Goal: Transaction & Acquisition: Purchase product/service

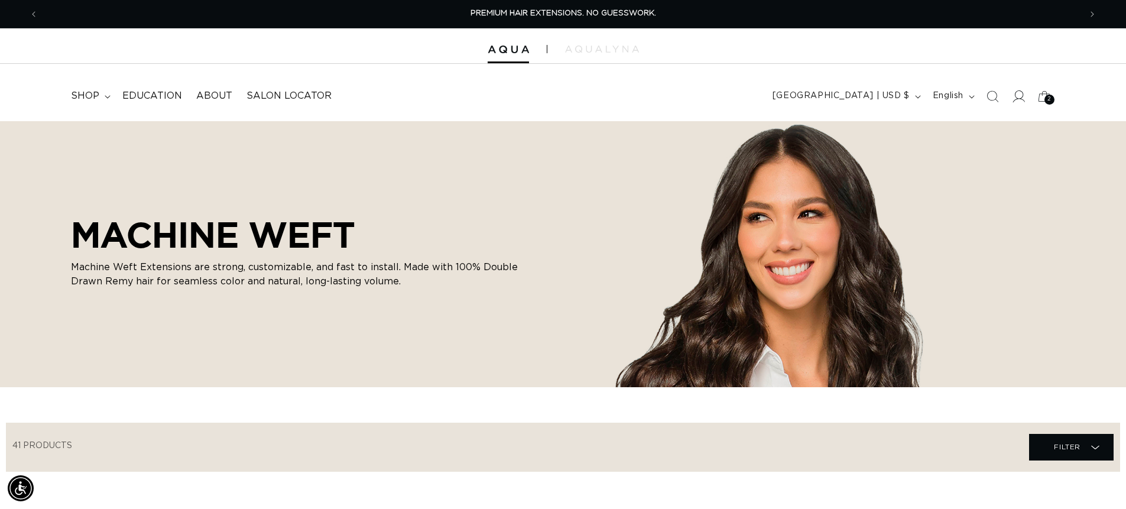
click at [1022, 95] on icon at bounding box center [1018, 96] width 12 height 12
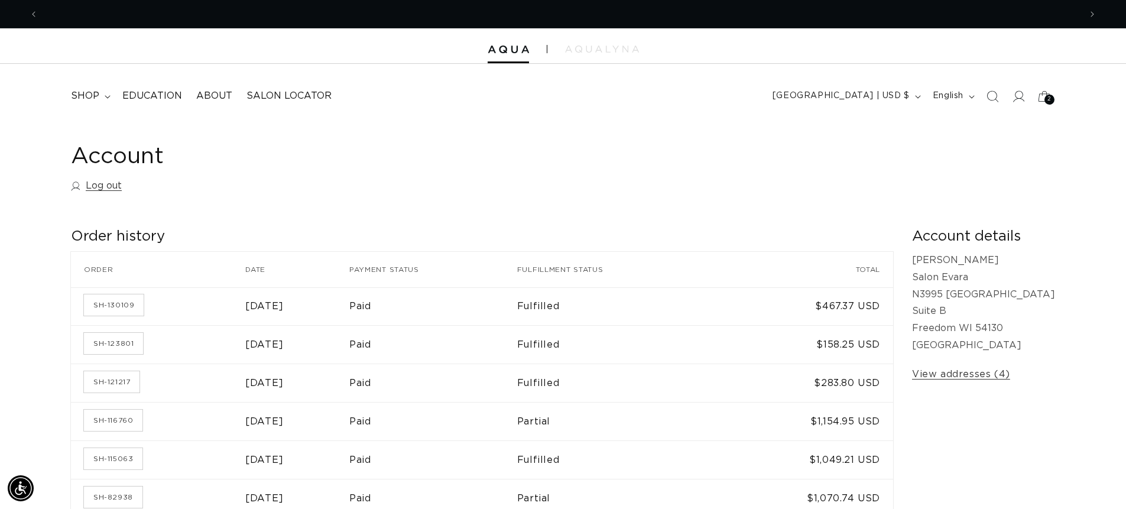
scroll to position [0, 1042]
click at [916, 93] on button "[GEOGRAPHIC_DATA] | USD $" at bounding box center [846, 96] width 160 height 22
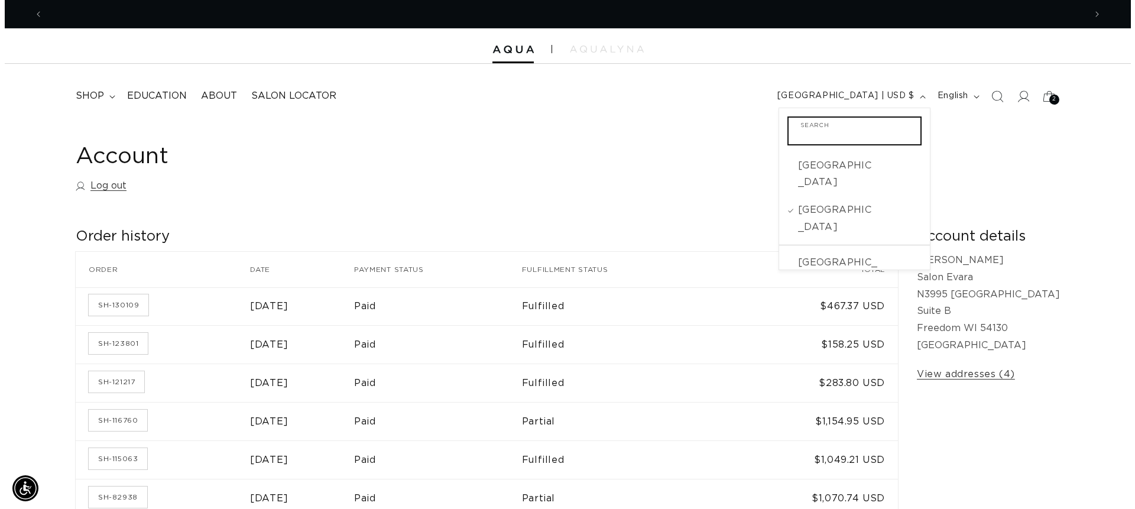
scroll to position [0, 2084]
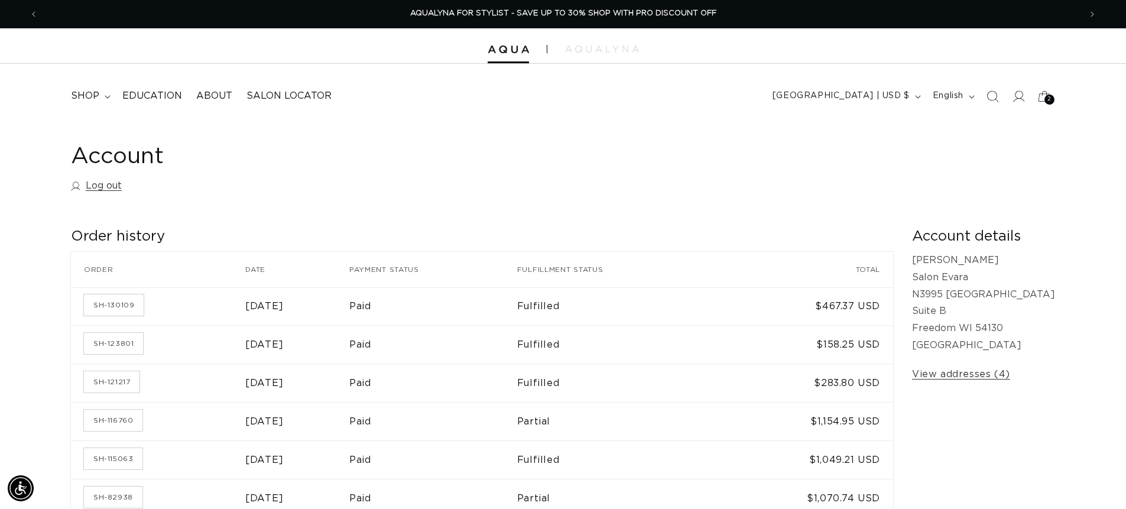
click at [1112, 161] on div "Account Log out Order history Order history Order Date Payment status Fulfillme…" at bounding box center [563, 368] width 1126 height 494
click at [1037, 95] on icon at bounding box center [1044, 96] width 28 height 28
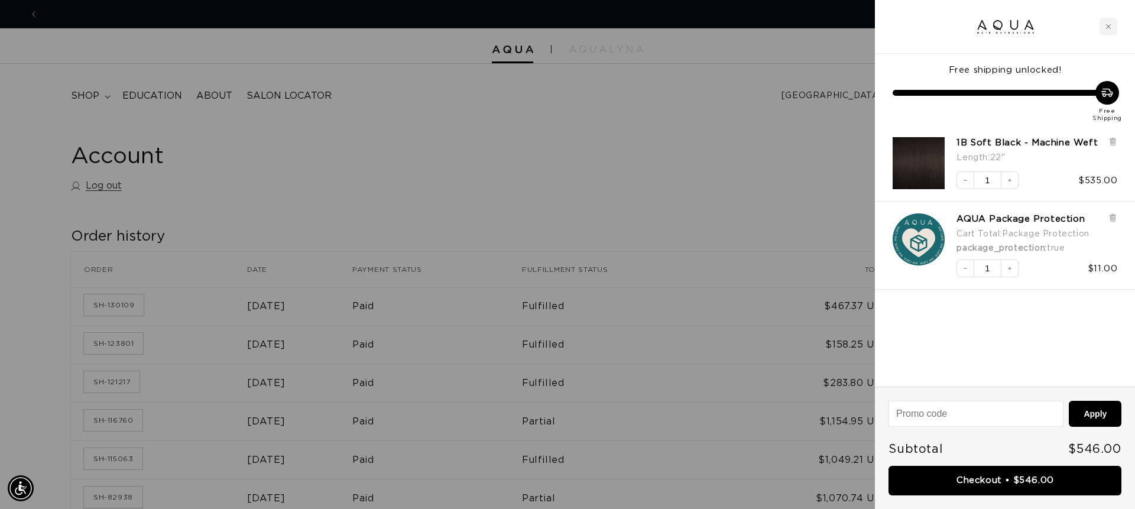
scroll to position [0, 0]
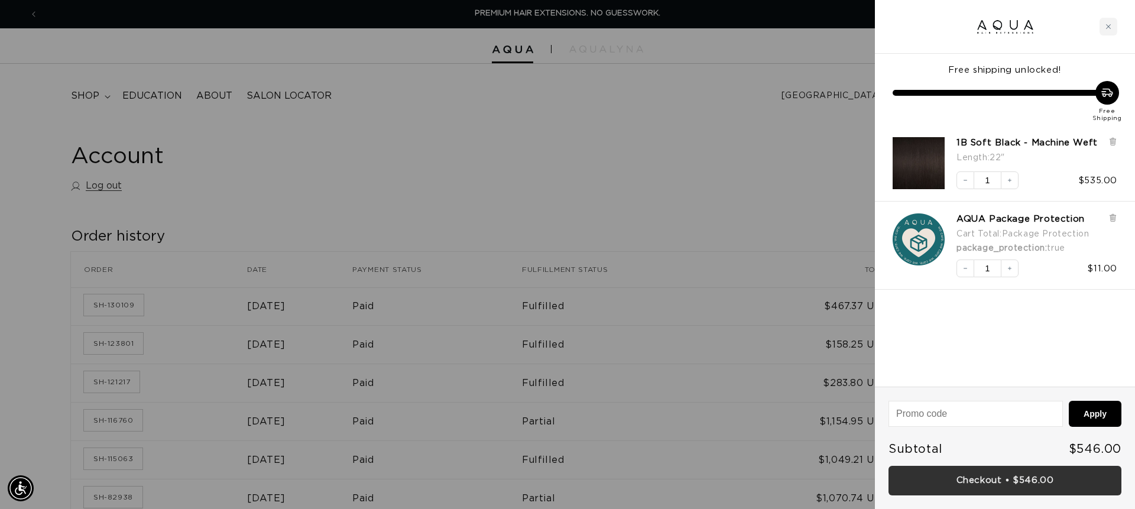
click at [1014, 483] on link "Checkout • $546.00" at bounding box center [1005, 481] width 233 height 30
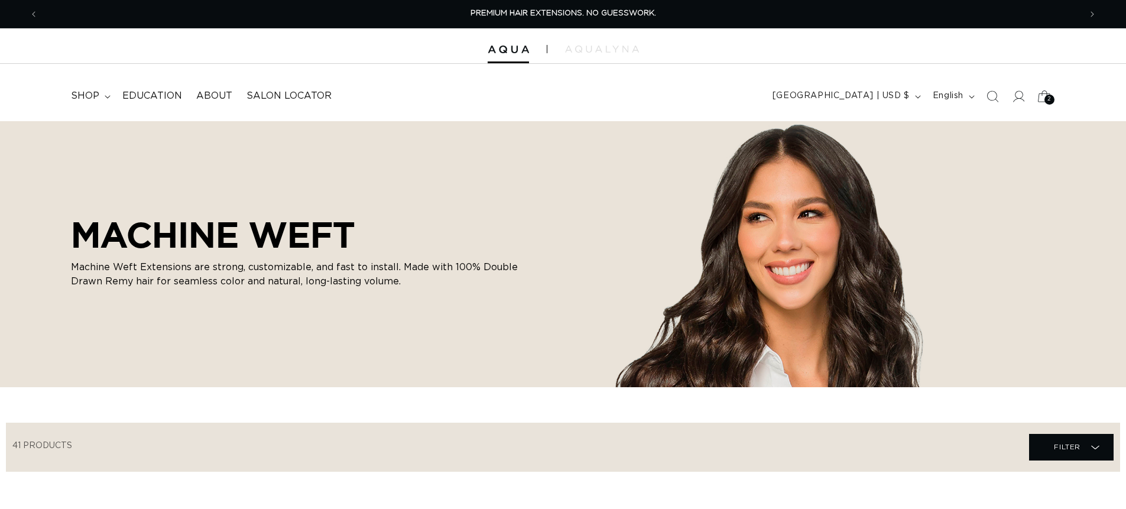
click at [1035, 89] on icon at bounding box center [1044, 96] width 28 height 28
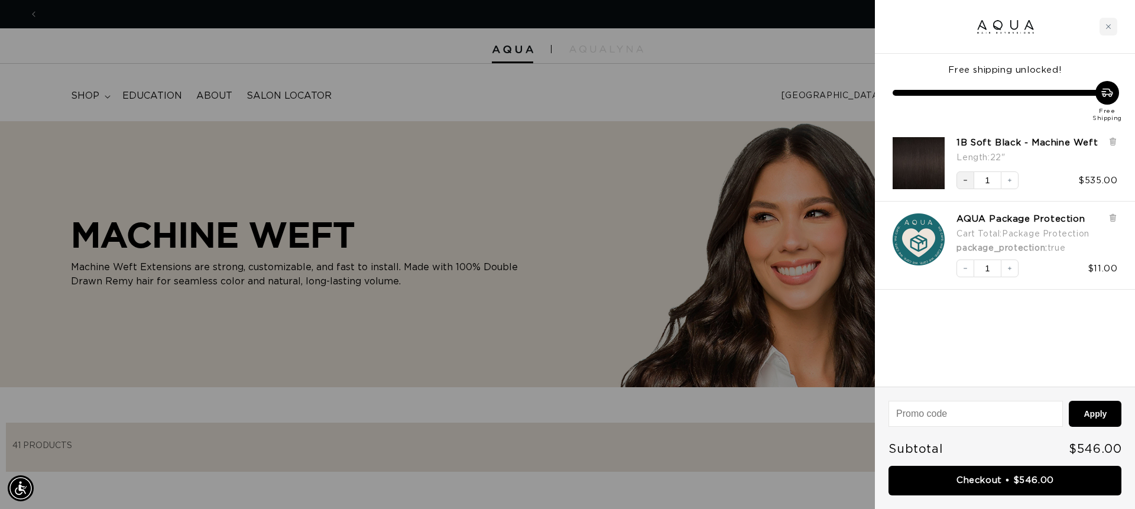
click at [960, 180] on button "Decrease quantity" at bounding box center [966, 180] width 18 height 18
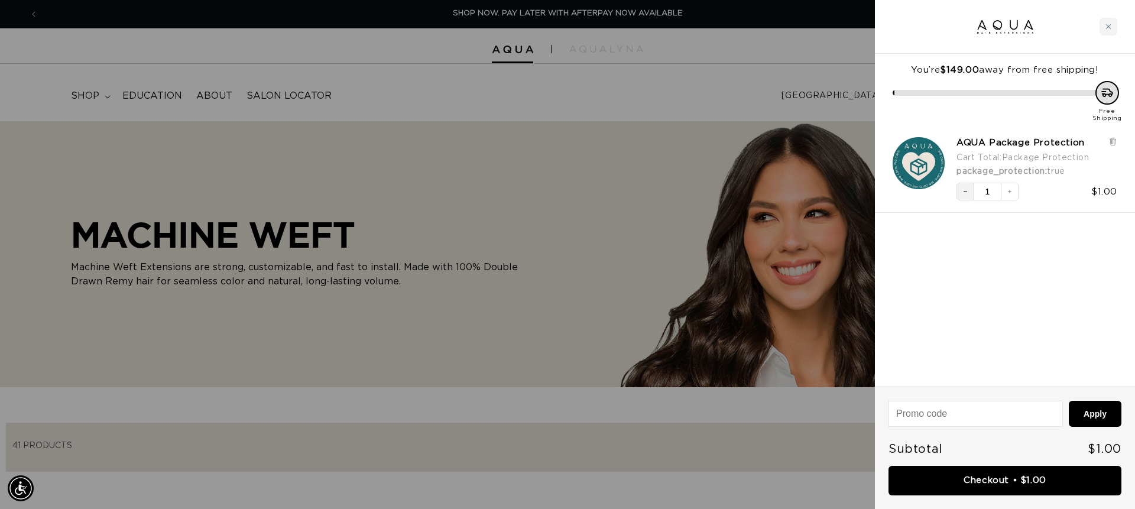
click at [964, 193] on icon "Decrease quantity" at bounding box center [965, 191] width 7 height 7
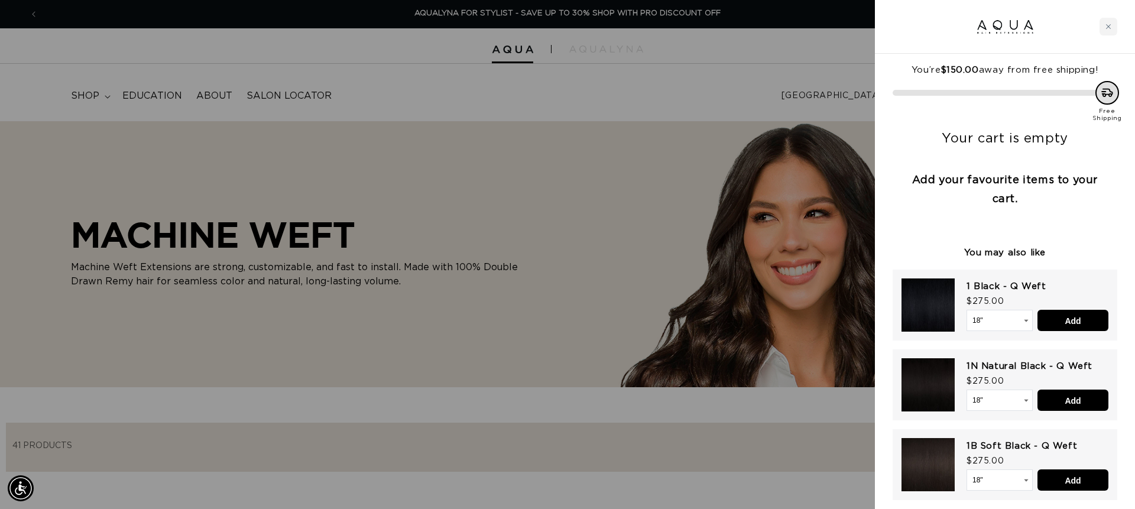
click at [748, 310] on div at bounding box center [567, 254] width 1135 height 509
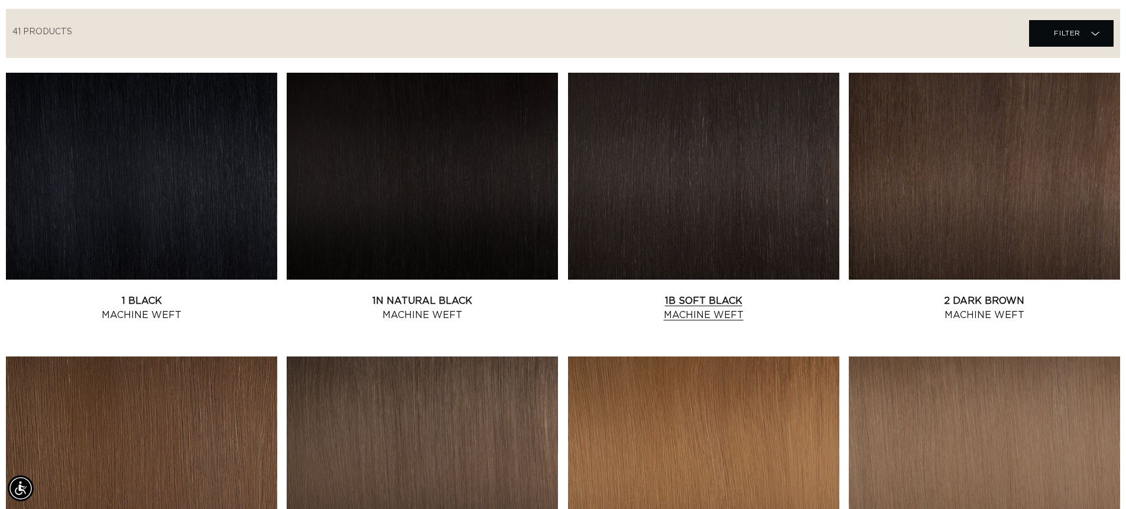
scroll to position [0, 0]
click at [697, 310] on link "1B Soft Black Machine Weft" at bounding box center [703, 308] width 271 height 28
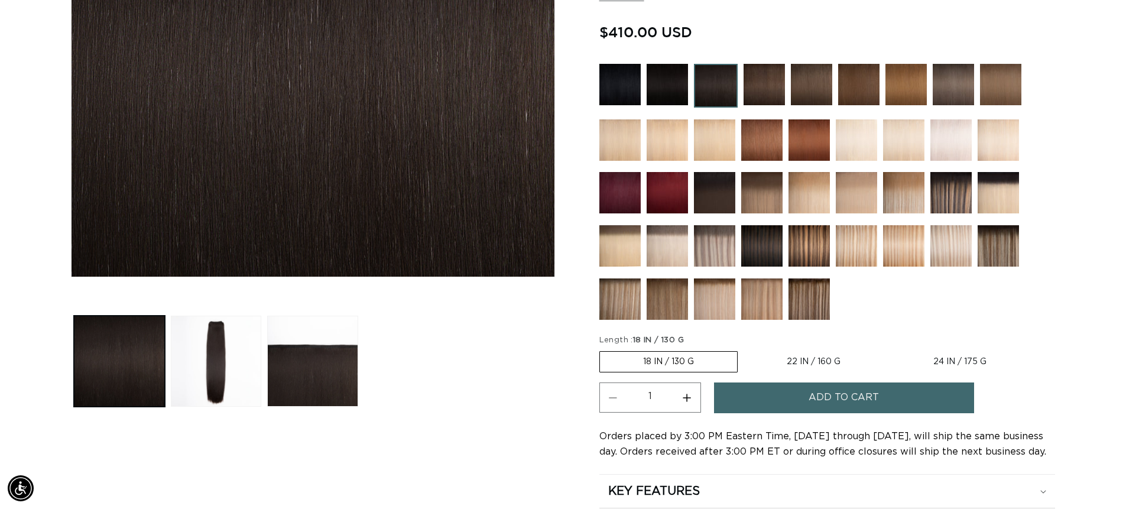
click at [782, 410] on button "Add to cart" at bounding box center [844, 397] width 260 height 30
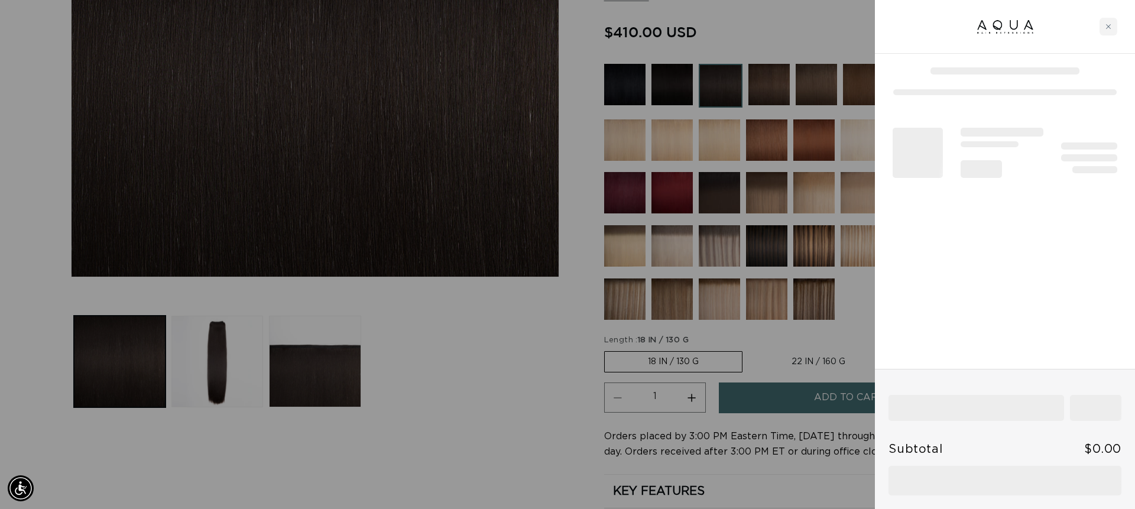
scroll to position [0, 1051]
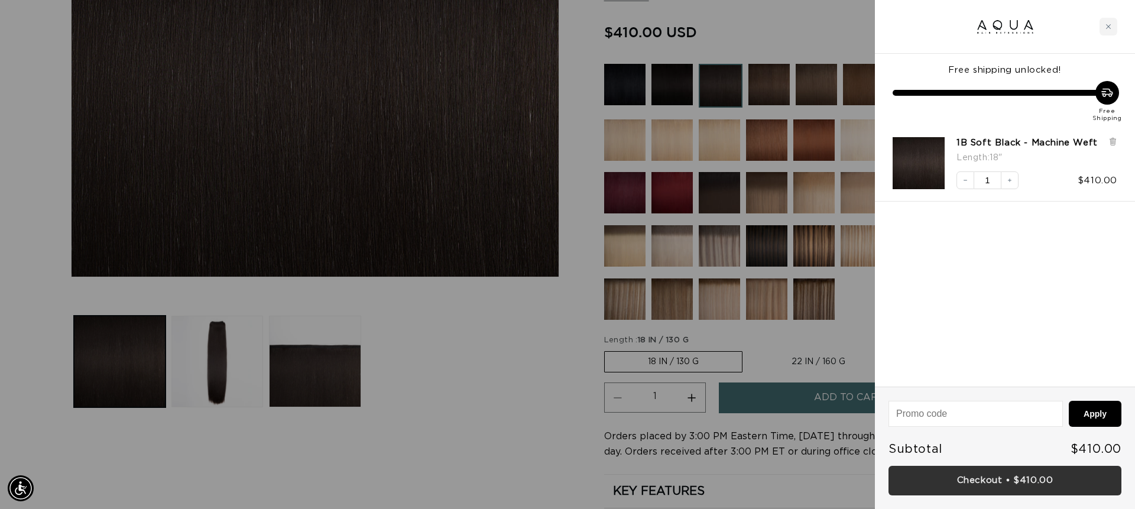
click at [1022, 479] on link "Checkout • $410.00" at bounding box center [1005, 481] width 233 height 30
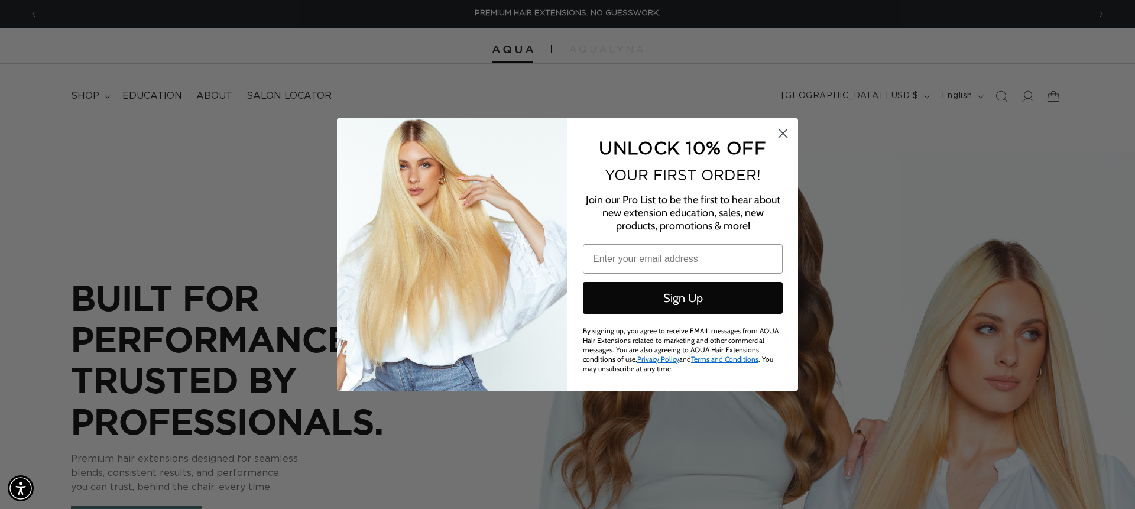
click at [789, 128] on circle "Close dialog" at bounding box center [783, 134] width 20 height 20
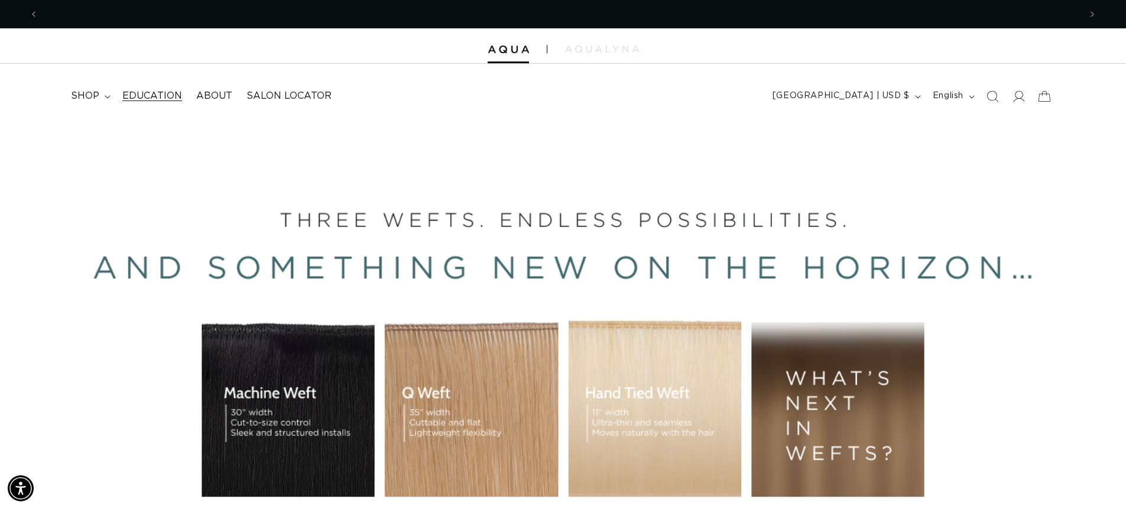
scroll to position [0, 1042]
click at [105, 95] on icon at bounding box center [108, 97] width 6 height 4
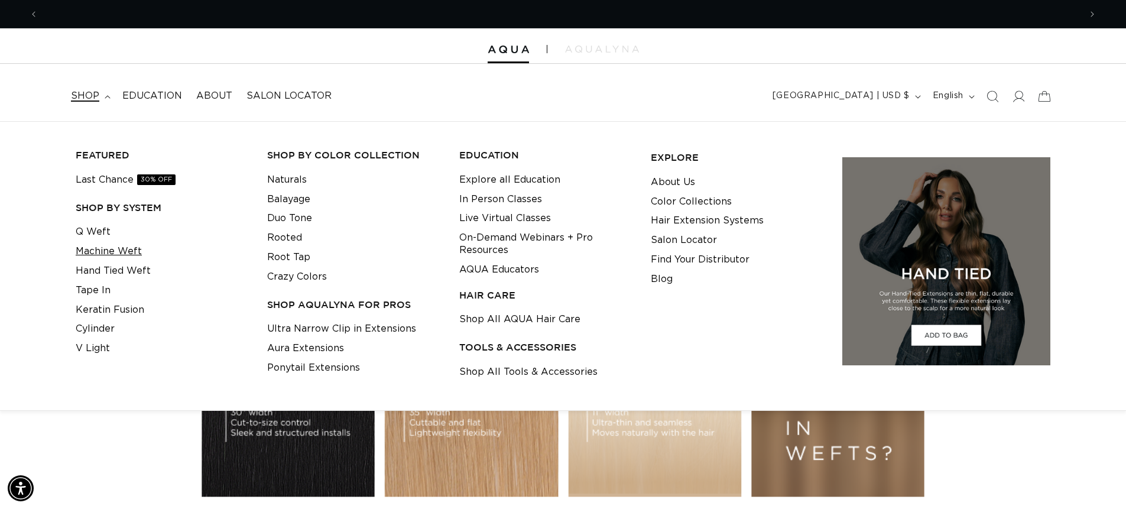
click at [107, 249] on link "Machine Weft" at bounding box center [109, 252] width 66 height 20
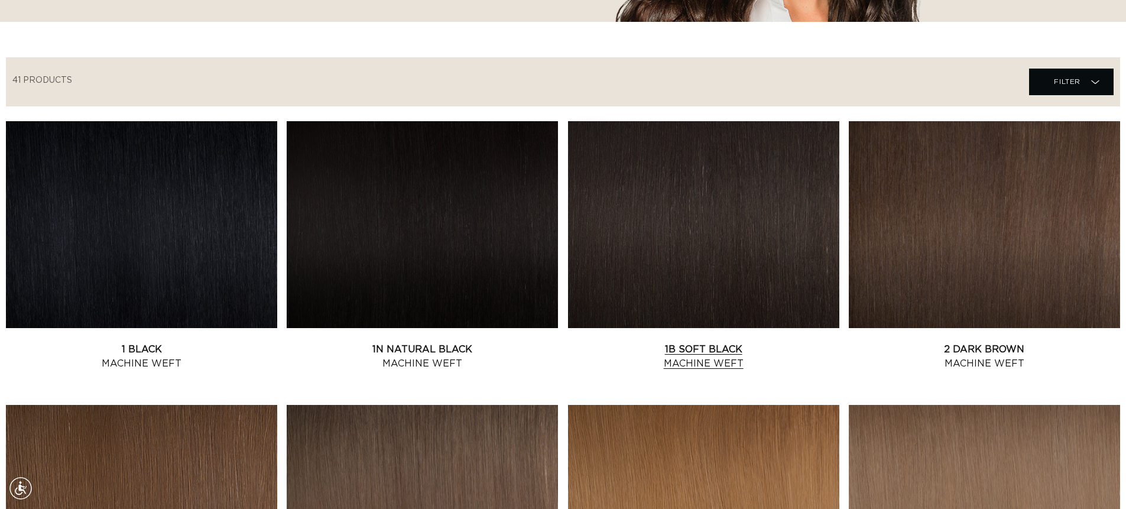
click at [703, 347] on link "1B Soft Black Machine Weft" at bounding box center [703, 356] width 271 height 28
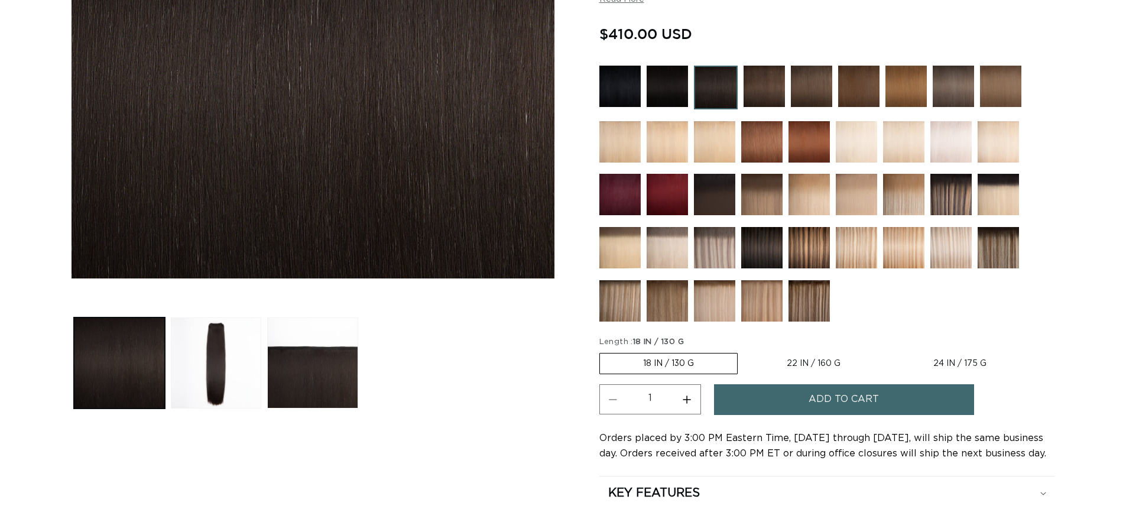
scroll to position [296, 0]
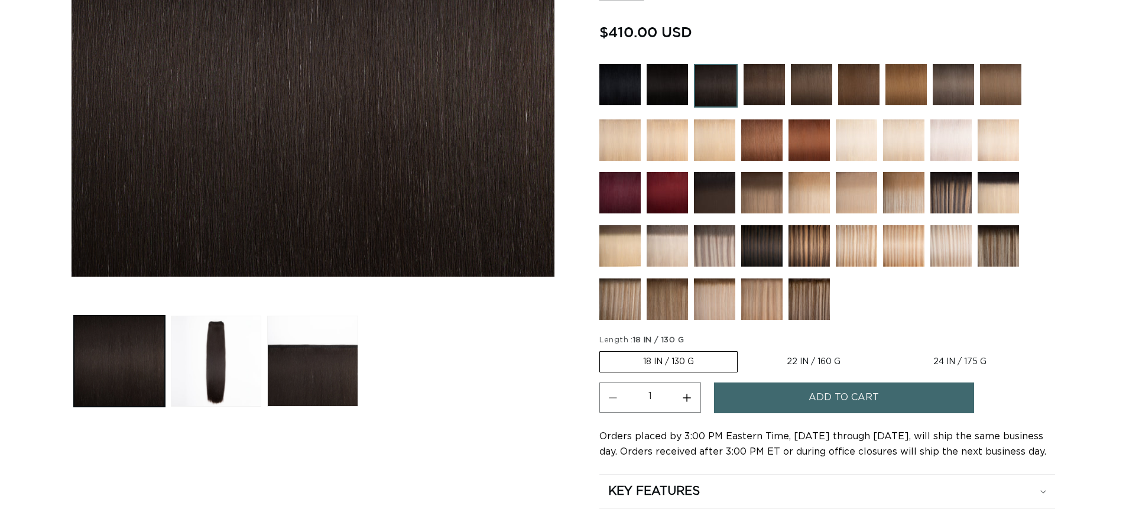
click at [775, 351] on fieldset "Length : 18 IN / 130 G 18 IN / 130 G Variant sold out or unavailable 22 IN / 16…" at bounding box center [815, 355] width 433 height 40
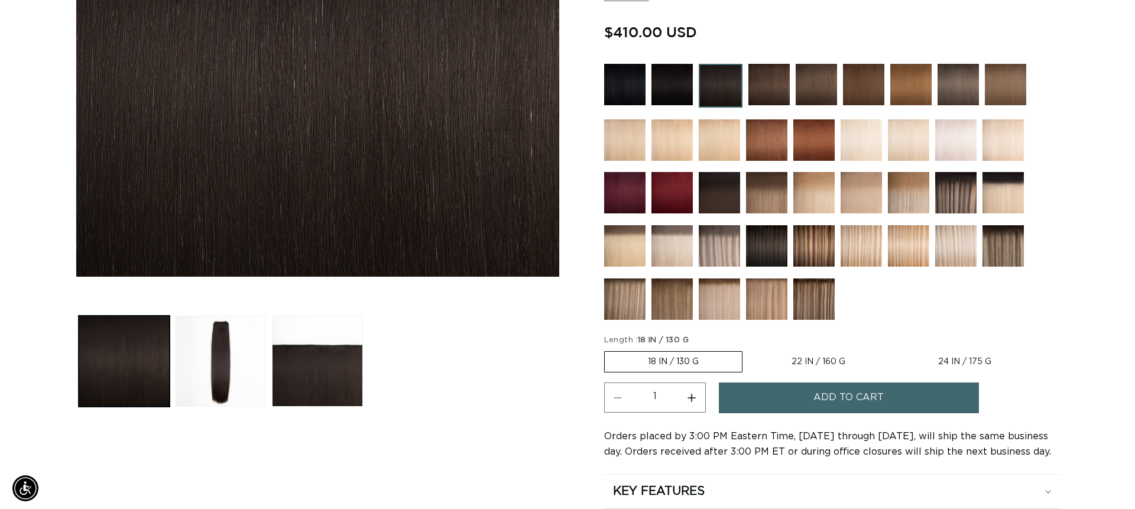
scroll to position [0, 1042]
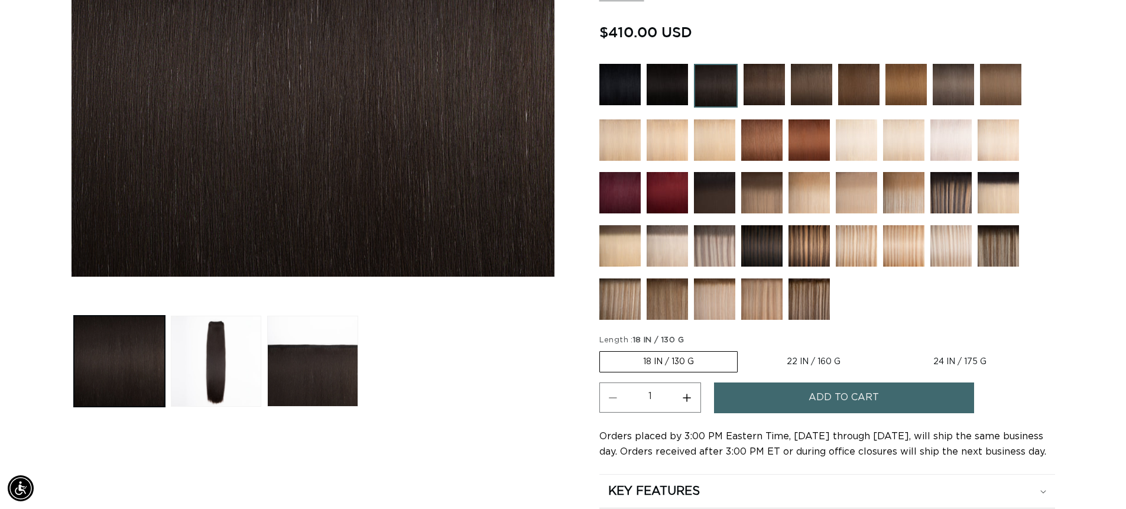
click at [799, 362] on label "22 IN / 160 G Variant sold out or unavailable" at bounding box center [814, 362] width 140 height 20
click at [744, 349] on input "22 IN / 160 G Variant sold out or unavailable" at bounding box center [744, 349] width 1 height 1
radio input "true"
click at [751, 400] on button "Add to cart" at bounding box center [844, 397] width 260 height 30
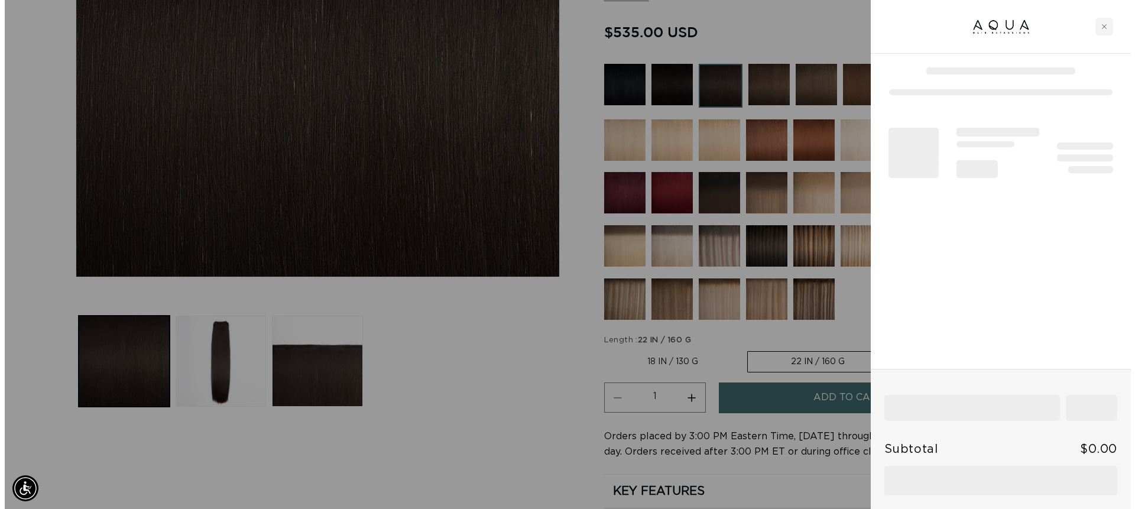
scroll to position [0, 2102]
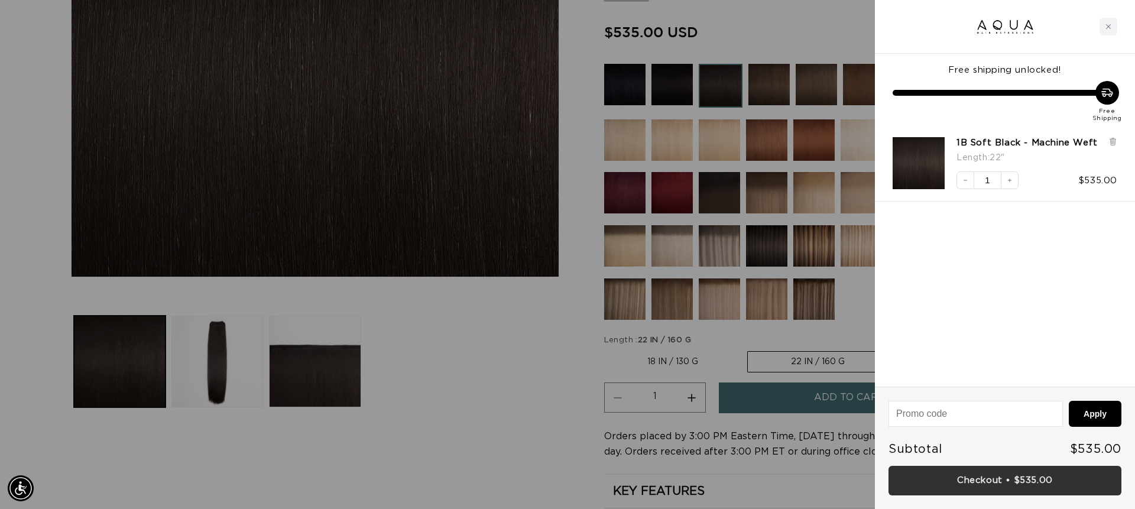
click at [1055, 482] on link "Checkout • $535.00" at bounding box center [1005, 481] width 233 height 30
